Goal: Information Seeking & Learning: Learn about a topic

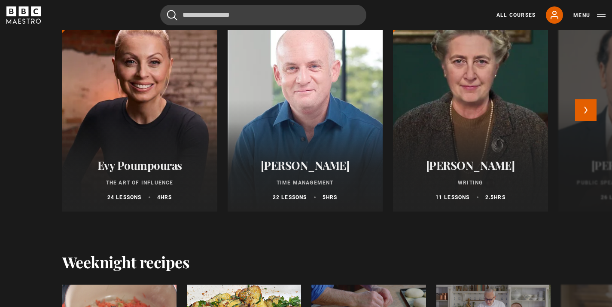
scroll to position [840, 0]
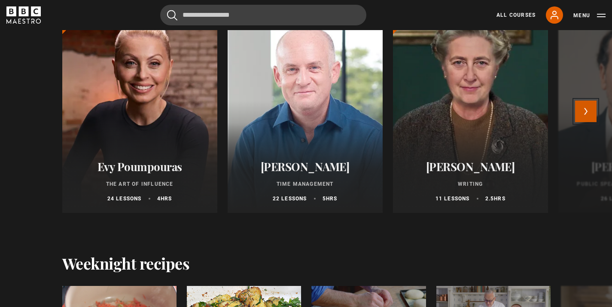
click at [583, 119] on button "Next" at bounding box center [585, 111] width 21 height 21
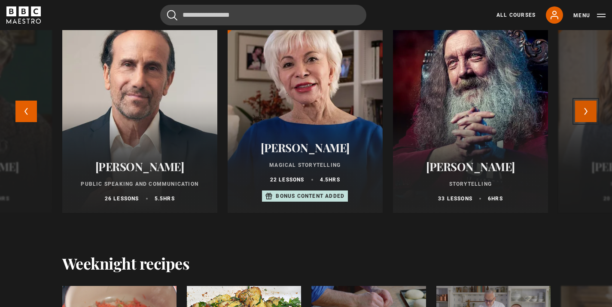
click at [583, 119] on button "Next" at bounding box center [585, 111] width 21 height 21
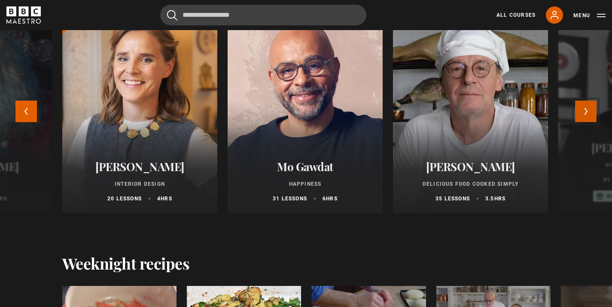
click at [583, 119] on button "Next" at bounding box center [585, 111] width 21 height 21
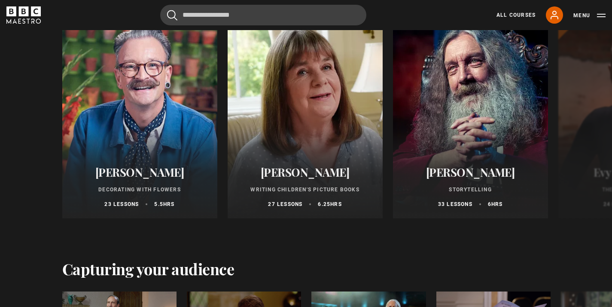
scroll to position [1455, 0]
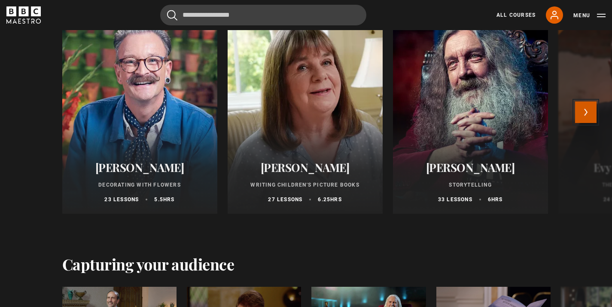
click at [593, 114] on button "Next" at bounding box center [585, 111] width 21 height 21
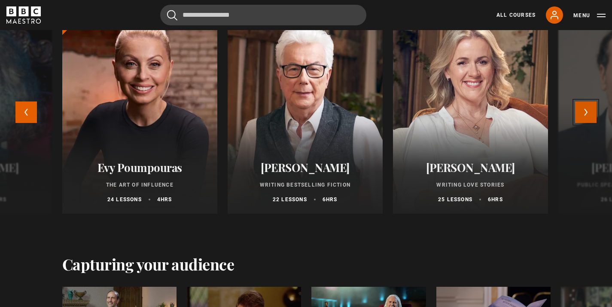
click at [593, 114] on button "Next" at bounding box center [585, 111] width 21 height 21
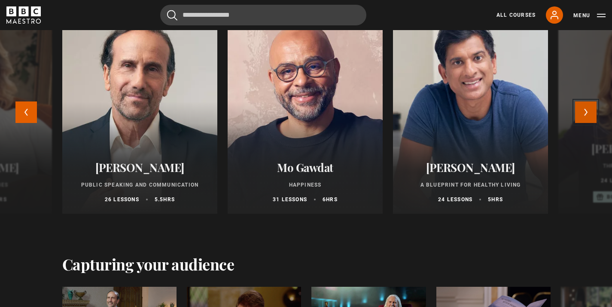
click at [593, 114] on button "Next" at bounding box center [585, 111] width 21 height 21
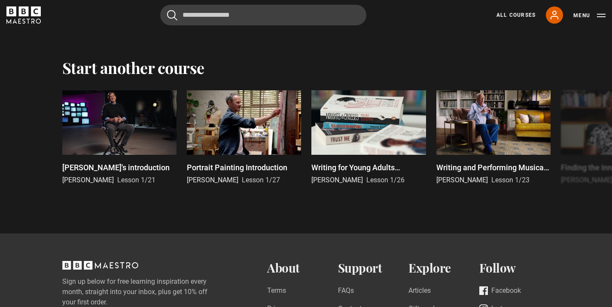
scroll to position [1819, 0]
click at [588, 139] on button "Next" at bounding box center [585, 138] width 21 height 21
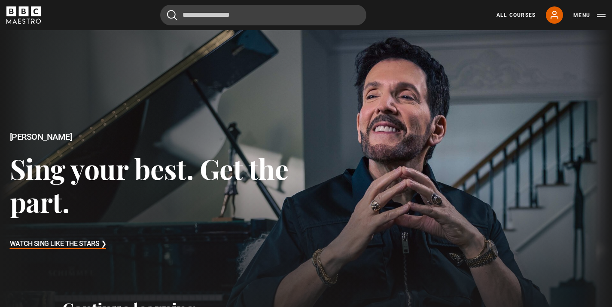
scroll to position [0, 0]
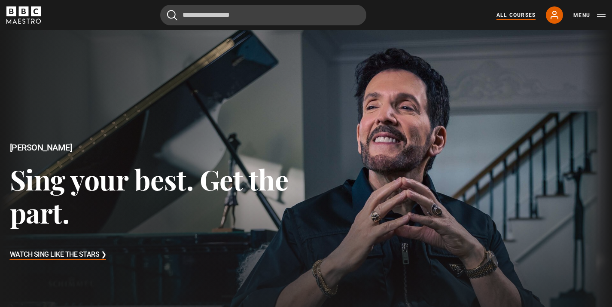
click at [521, 17] on link "All Courses" at bounding box center [516, 15] width 39 height 8
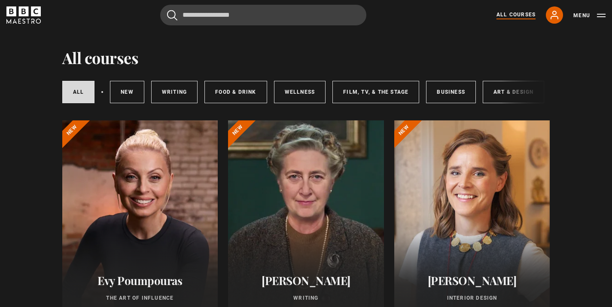
scroll to position [15, 0]
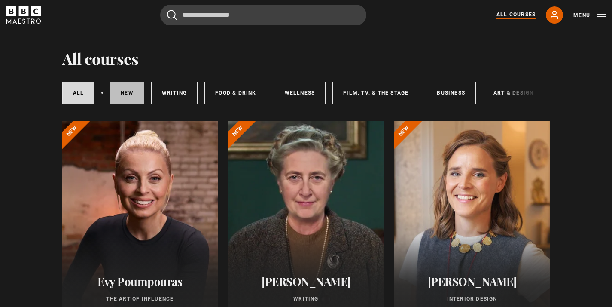
click at [122, 98] on link "New courses" at bounding box center [127, 93] width 34 height 22
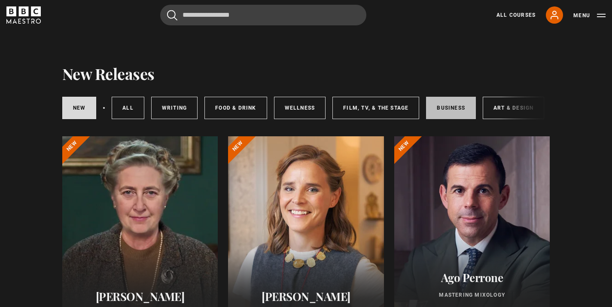
click at [458, 109] on link "Business" at bounding box center [451, 108] width 50 height 22
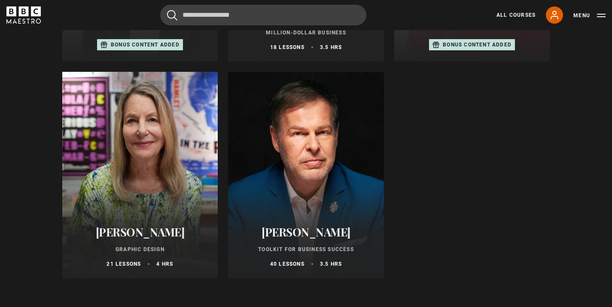
scroll to position [499, 0]
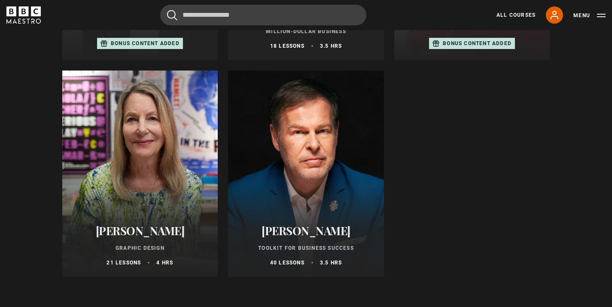
click at [321, 164] on div at bounding box center [306, 173] width 156 height 206
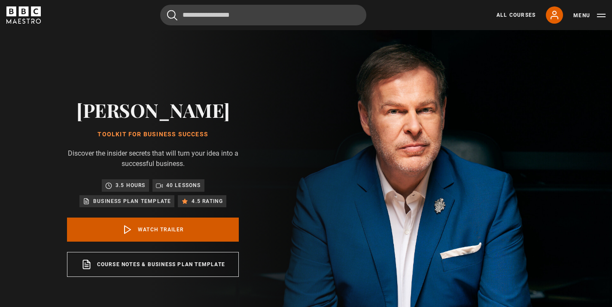
click at [161, 234] on link "Watch Trailer" at bounding box center [153, 229] width 172 height 24
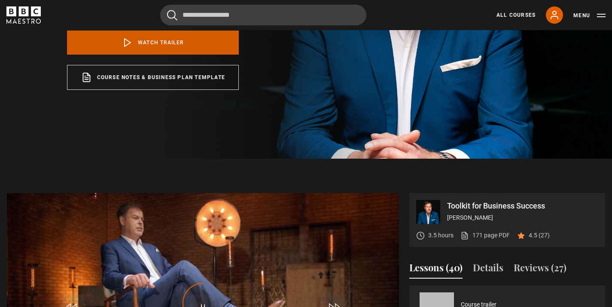
scroll to position [307, 0]
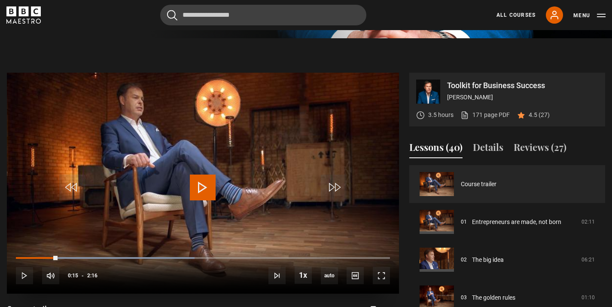
click at [224, 160] on video "Video Player" at bounding box center [203, 183] width 392 height 221
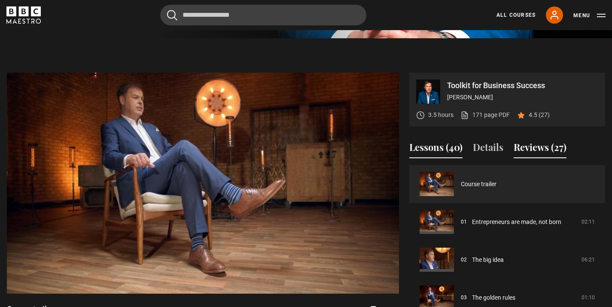
click at [545, 150] on button "Reviews (27)" at bounding box center [540, 149] width 53 height 18
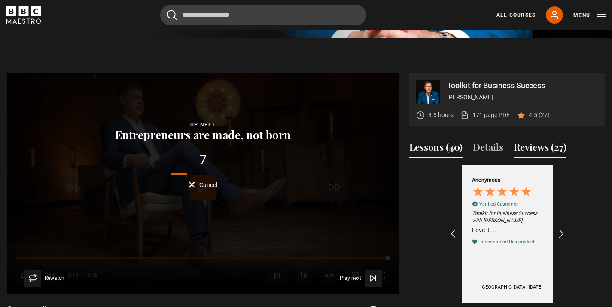
click at [429, 150] on button "Lessons (40)" at bounding box center [435, 149] width 53 height 18
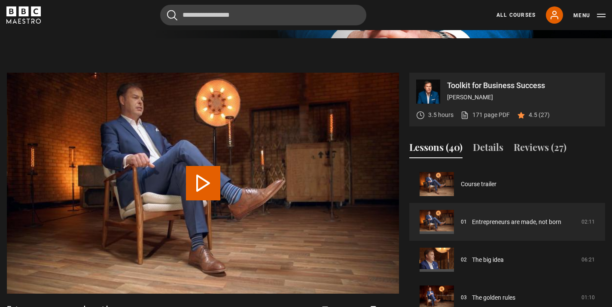
scroll to position [345, 0]
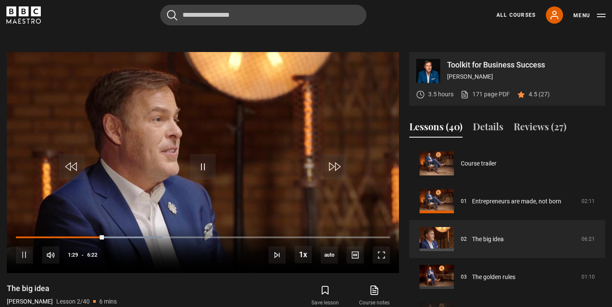
scroll to position [337, 0]
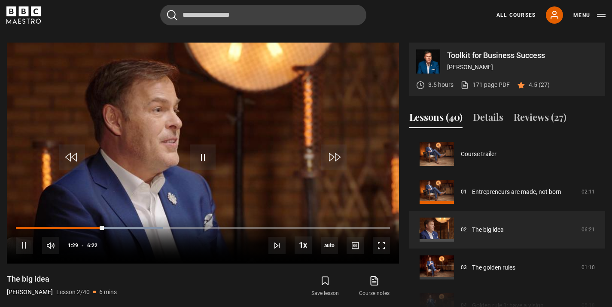
click at [255, 161] on video "Video Player" at bounding box center [203, 153] width 392 height 221
